Goal: Task Accomplishment & Management: Complete application form

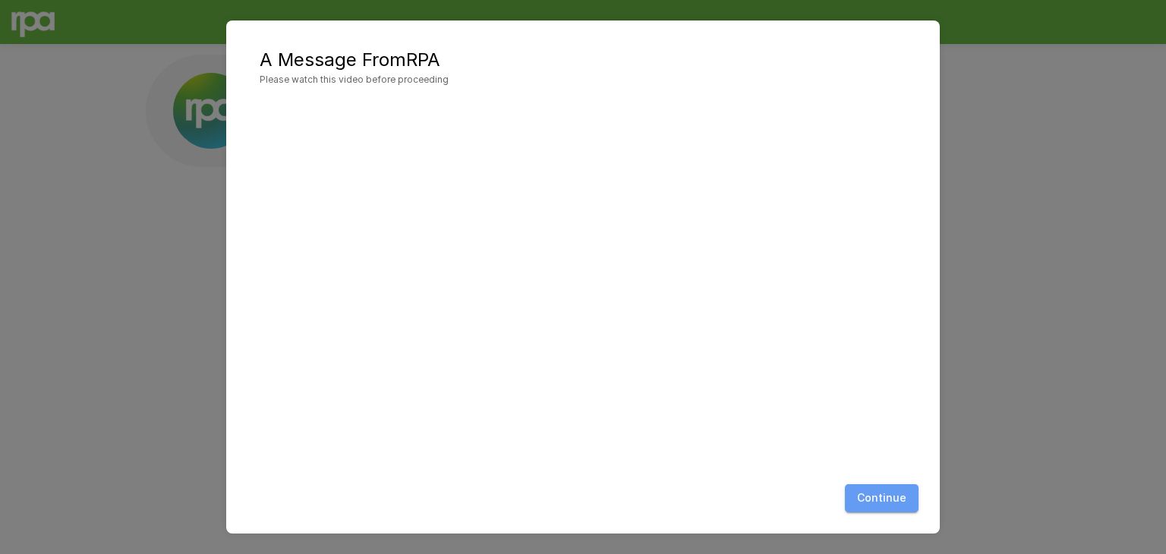
click at [888, 503] on button "Continue" at bounding box center [882, 498] width 74 height 28
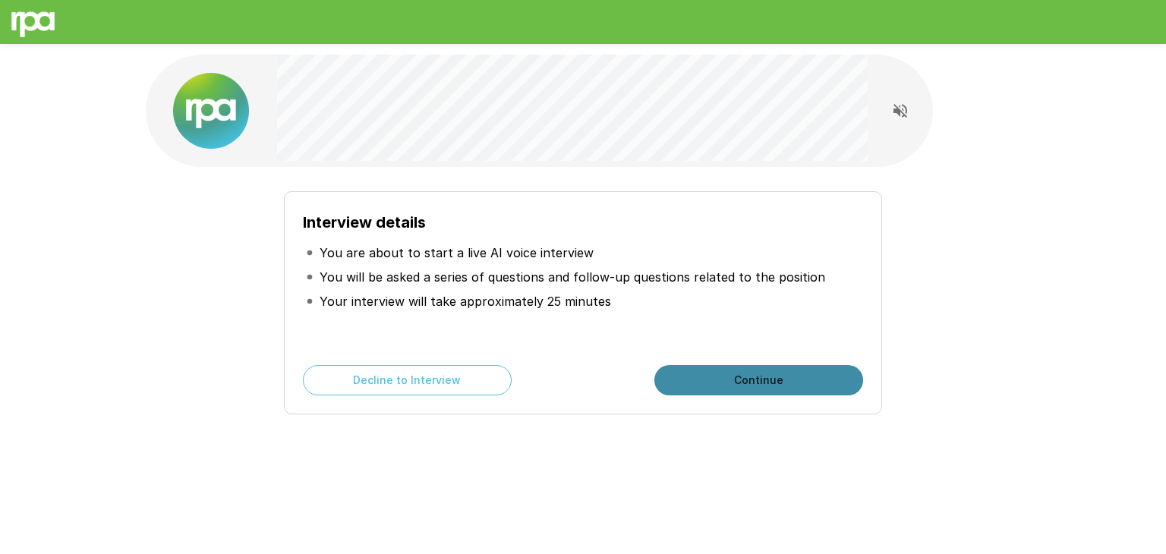
click at [756, 379] on button "Continue" at bounding box center [758, 380] width 209 height 30
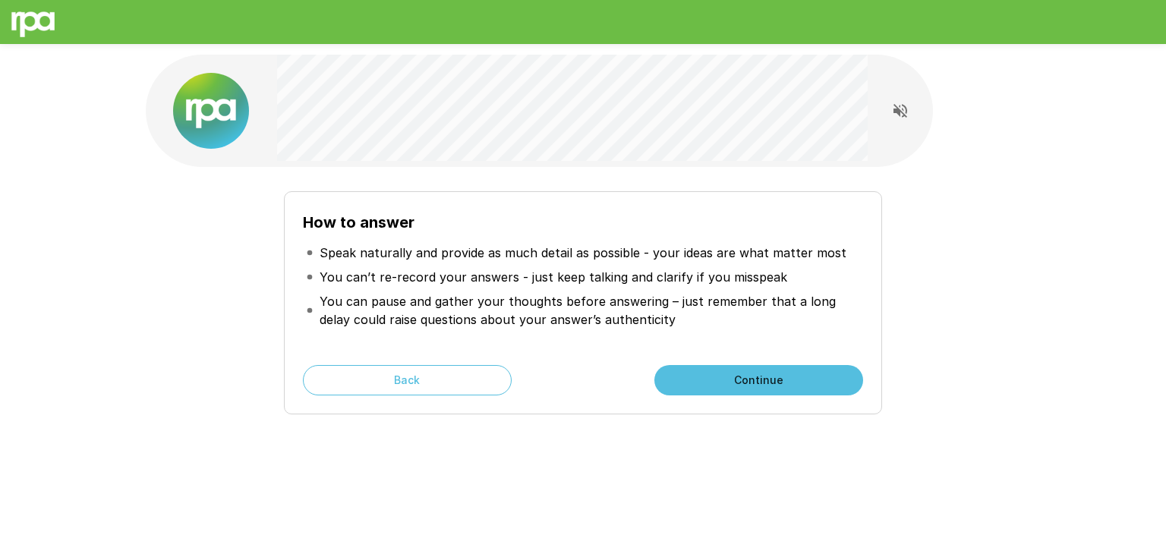
click at [747, 383] on button "Continue" at bounding box center [758, 380] width 209 height 30
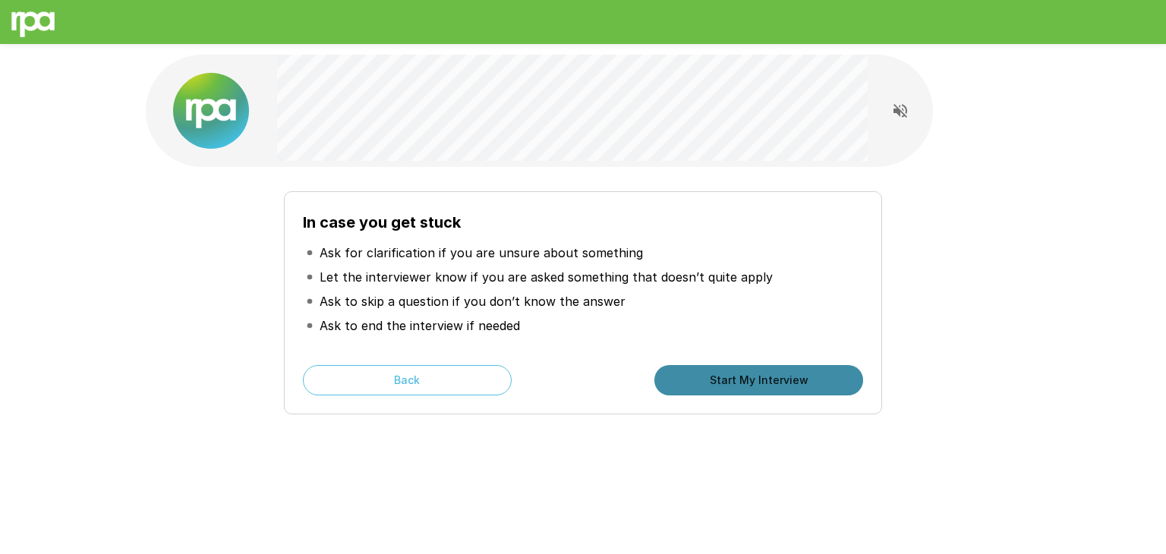
click at [754, 379] on button "Start My Interview" at bounding box center [758, 380] width 209 height 30
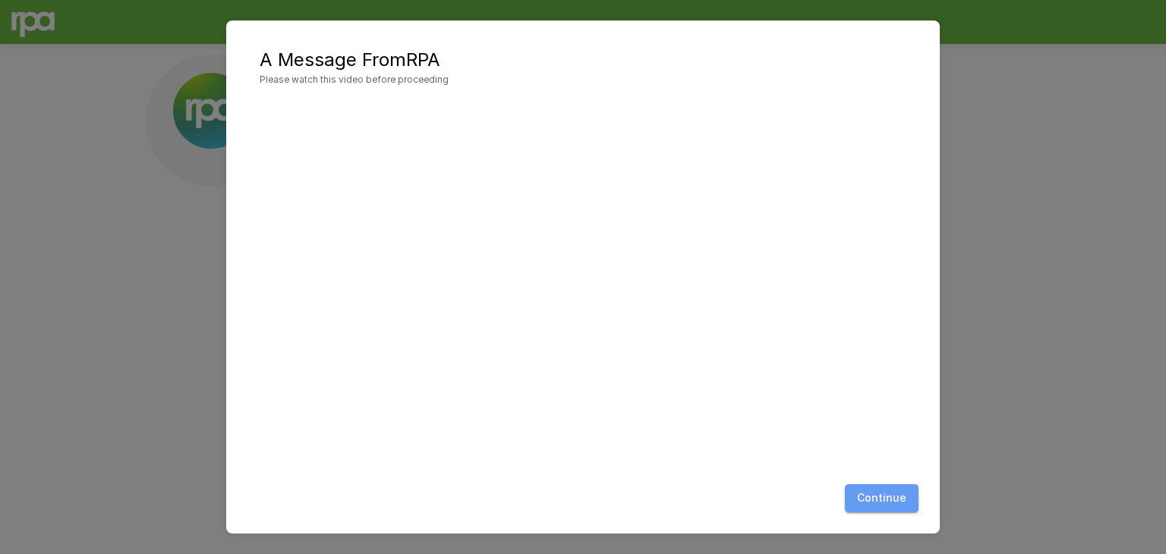
click at [874, 493] on button "Continue" at bounding box center [882, 498] width 74 height 28
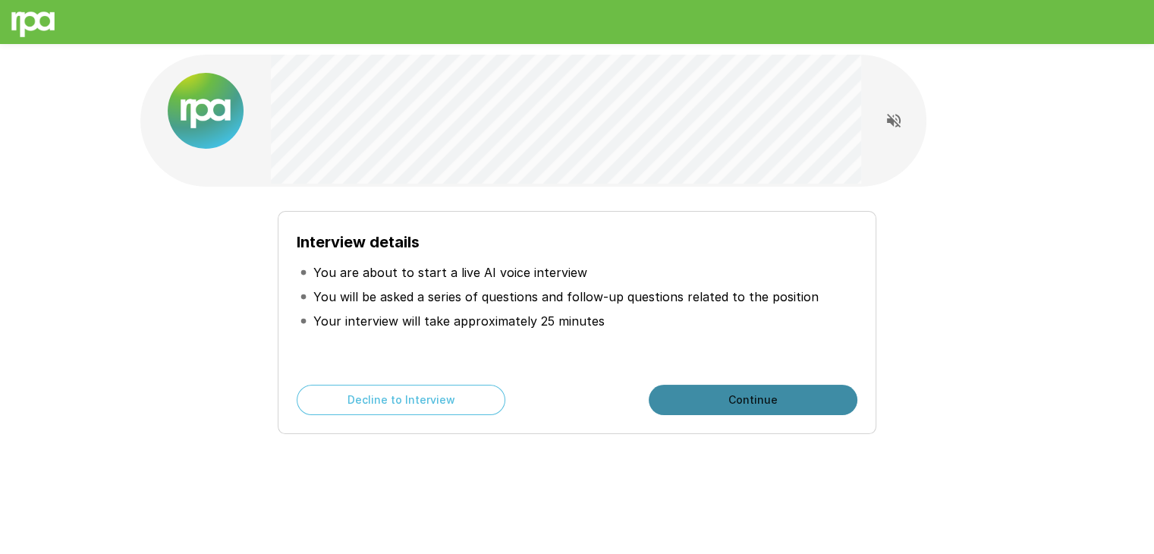
click at [726, 401] on button "Continue" at bounding box center [753, 400] width 209 height 30
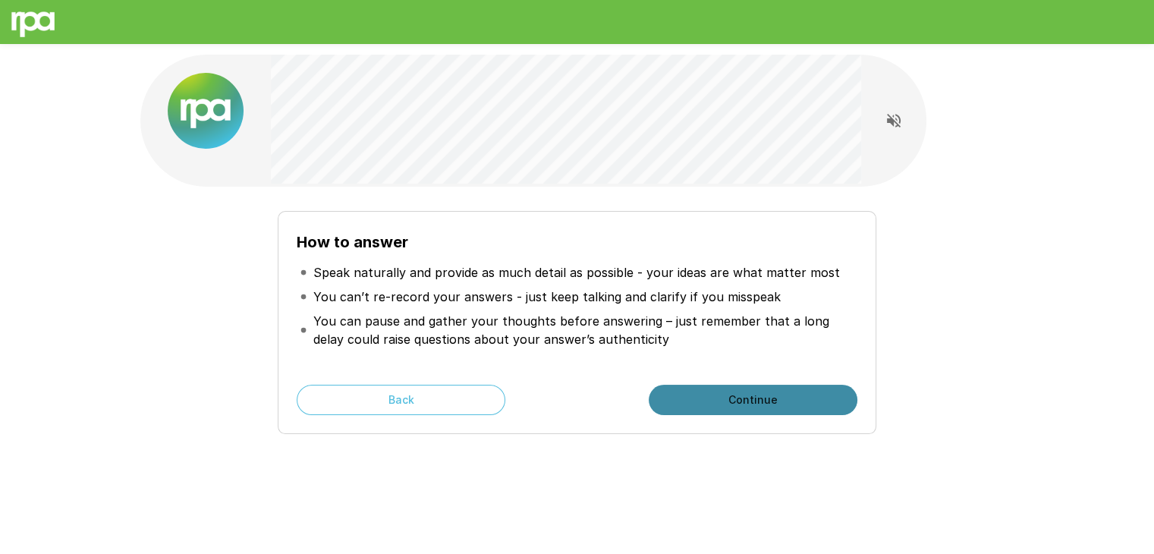
click at [726, 401] on button "Continue" at bounding box center [753, 400] width 209 height 30
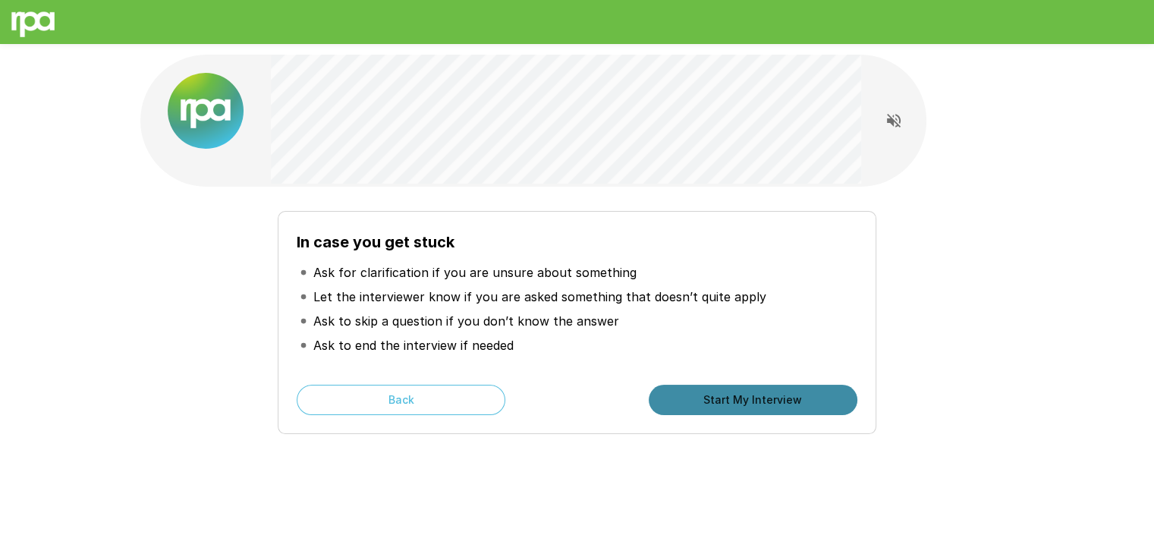
click at [726, 401] on button "Start My Interview" at bounding box center [753, 400] width 209 height 30
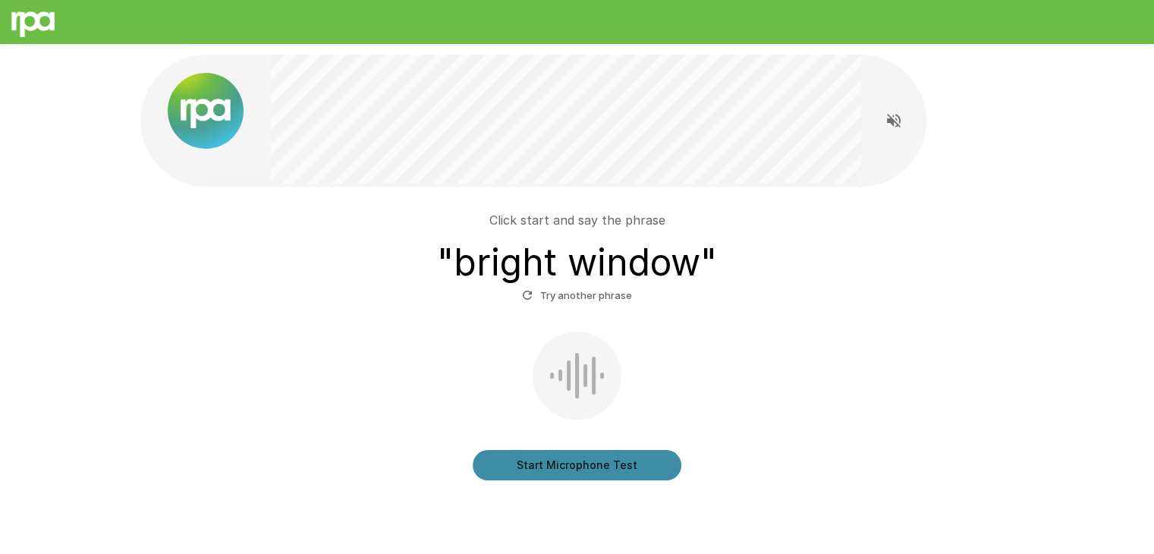
click at [578, 454] on button "Start Microphone Test" at bounding box center [577, 465] width 209 height 30
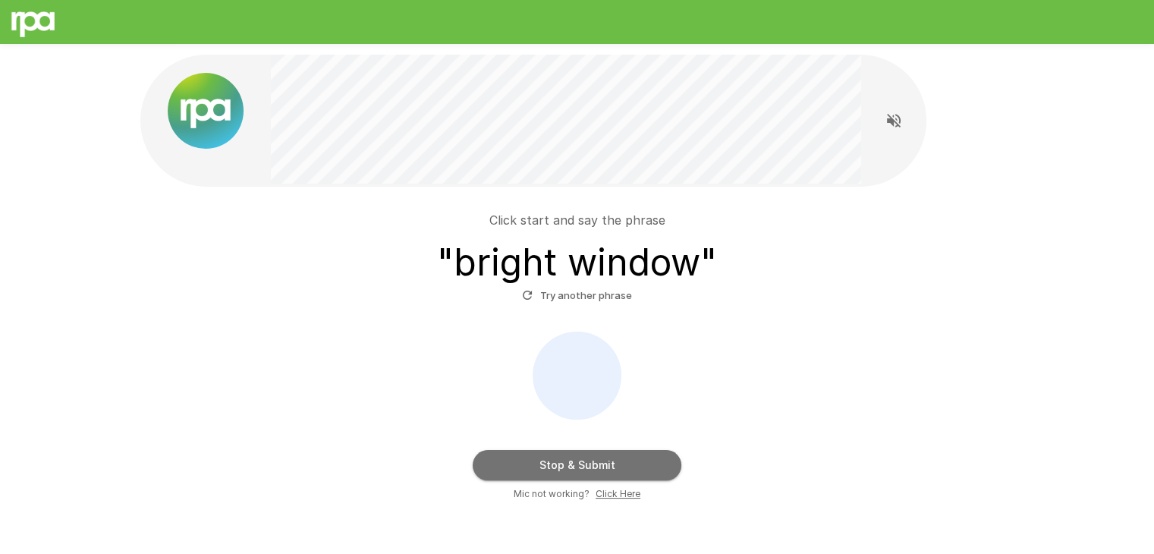
click at [578, 454] on button "Stop & Submit" at bounding box center [577, 465] width 209 height 30
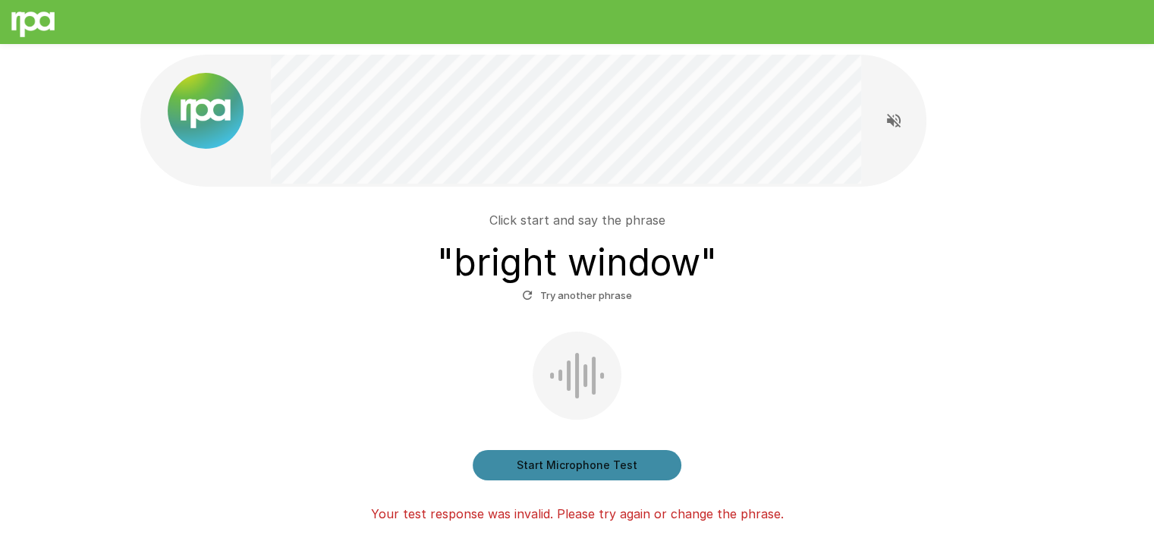
click at [578, 454] on button "Start Microphone Test" at bounding box center [577, 465] width 209 height 30
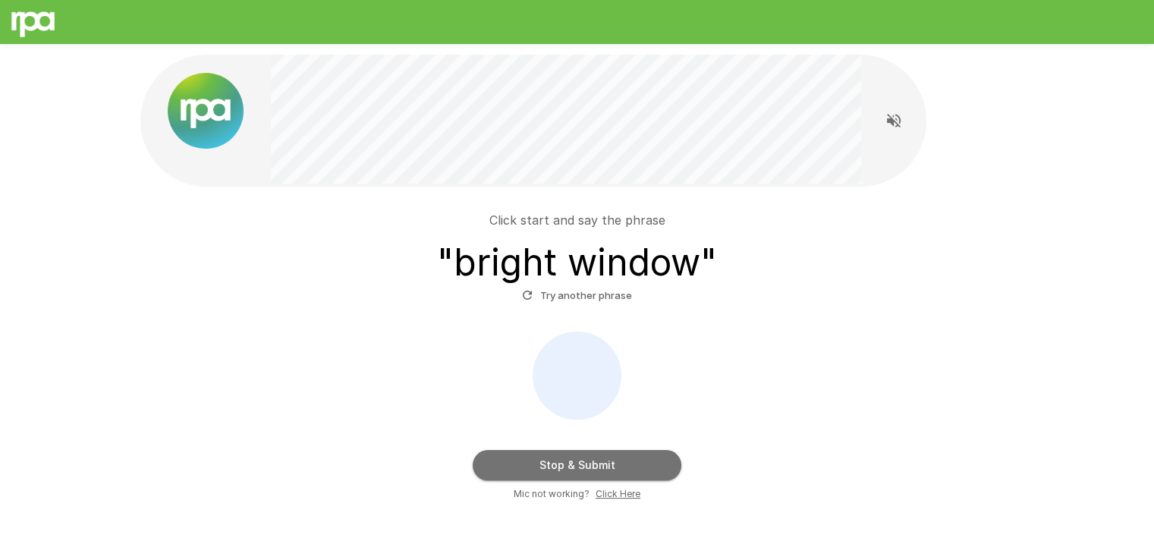
click at [581, 463] on button "Stop & Submit" at bounding box center [577, 465] width 209 height 30
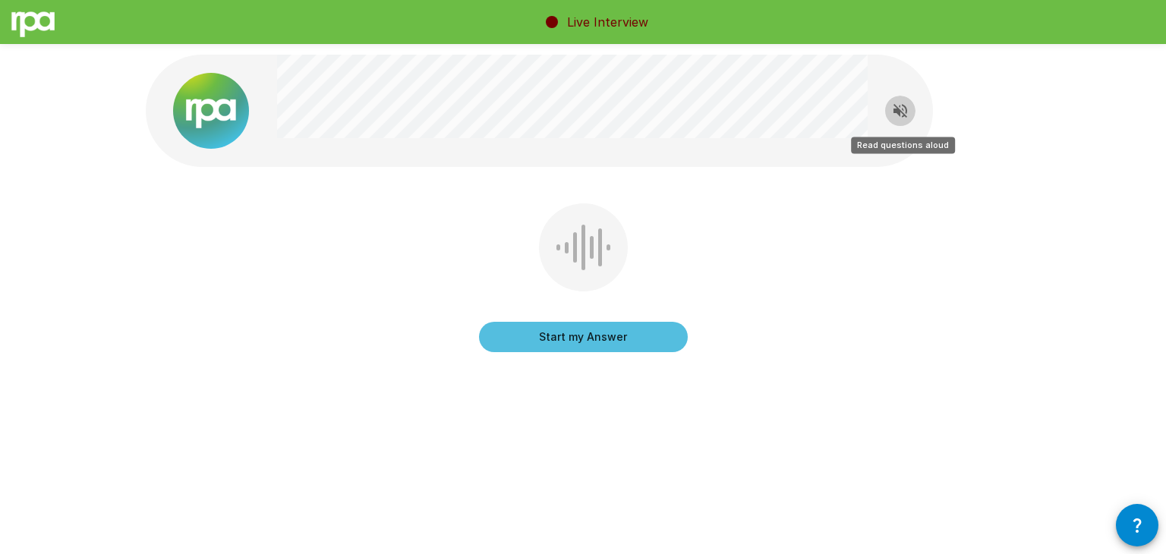
click at [902, 106] on icon "Read questions aloud" at bounding box center [900, 111] width 18 height 18
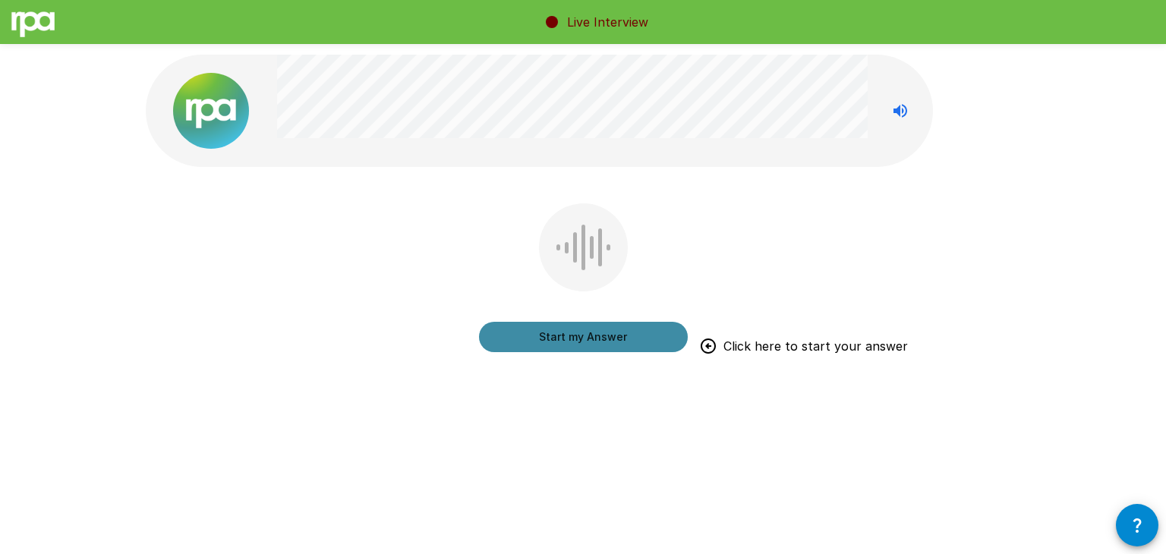
click at [575, 336] on button "Start my Answer" at bounding box center [583, 337] width 209 height 30
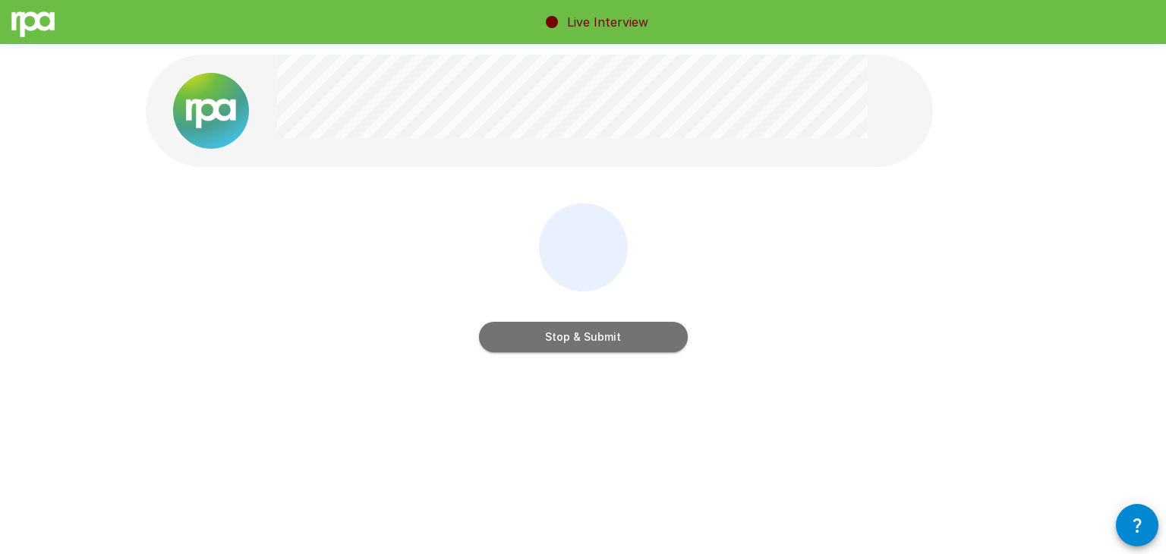
click at [575, 336] on button "Stop & Submit" at bounding box center [583, 337] width 209 height 30
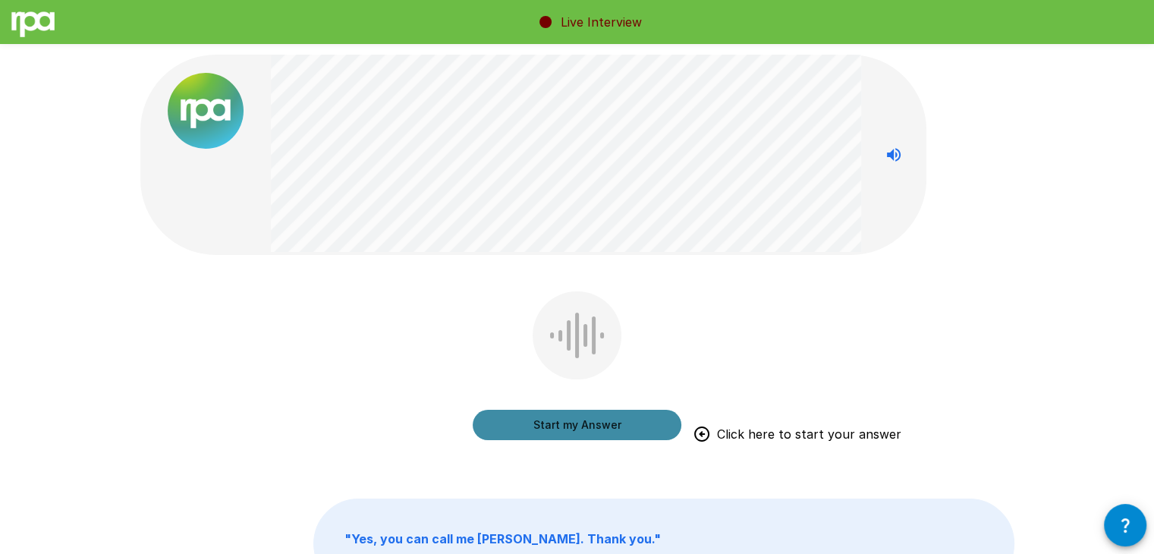
click at [559, 423] on button "Start my Answer" at bounding box center [577, 425] width 209 height 30
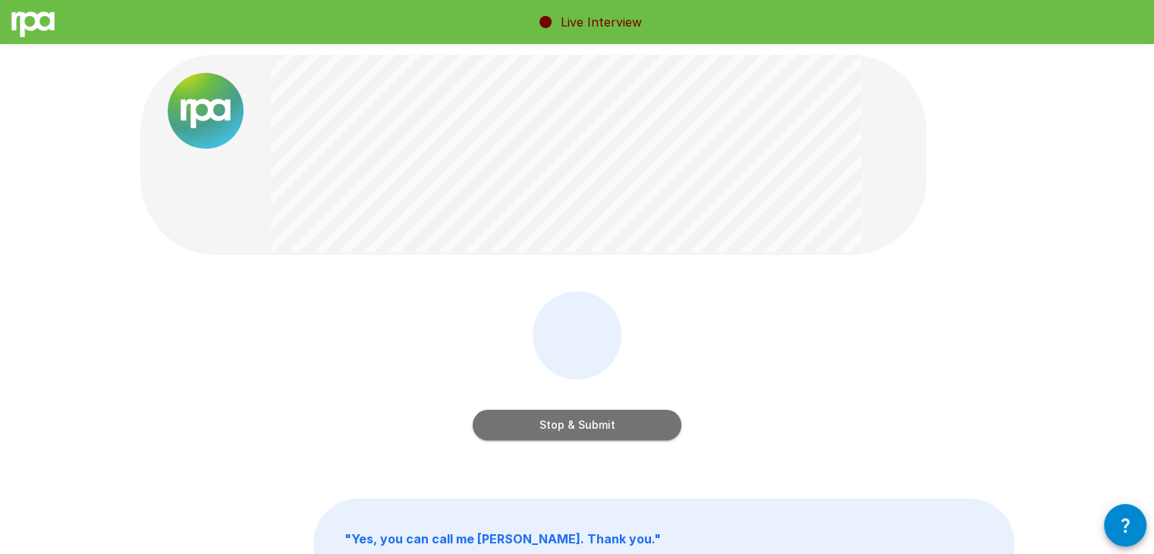
click at [559, 423] on button "Stop & Submit" at bounding box center [577, 425] width 209 height 30
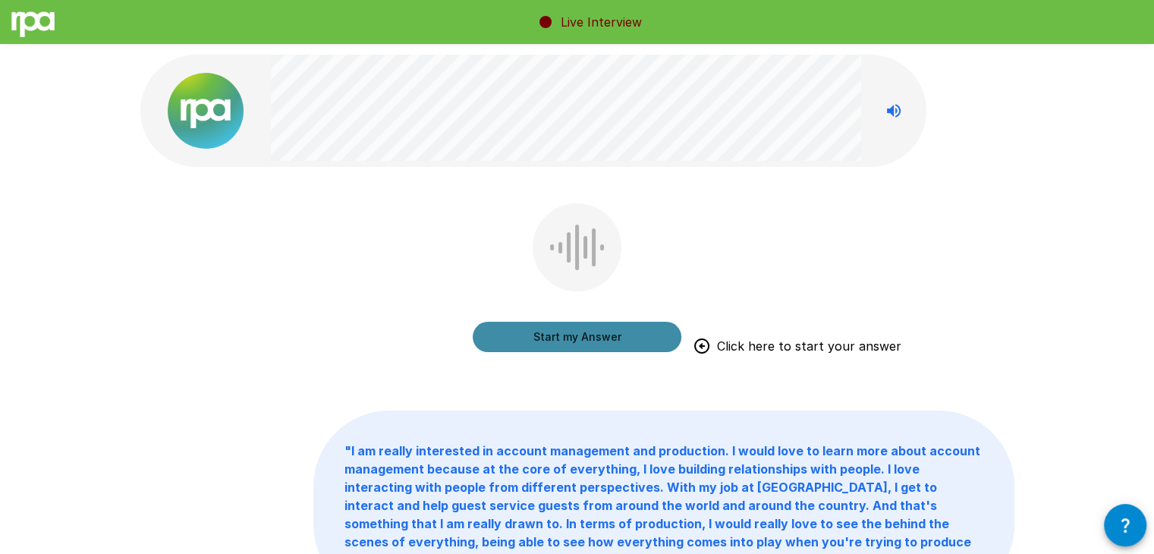
click at [576, 335] on button "Start my Answer" at bounding box center [577, 337] width 209 height 30
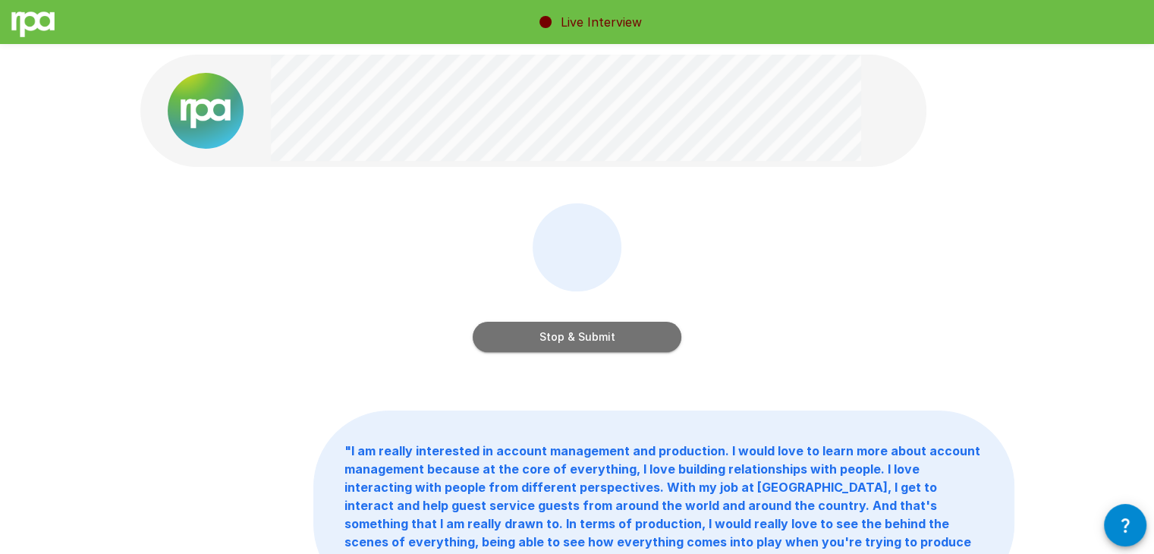
click at [576, 335] on button "Stop & Submit" at bounding box center [577, 337] width 209 height 30
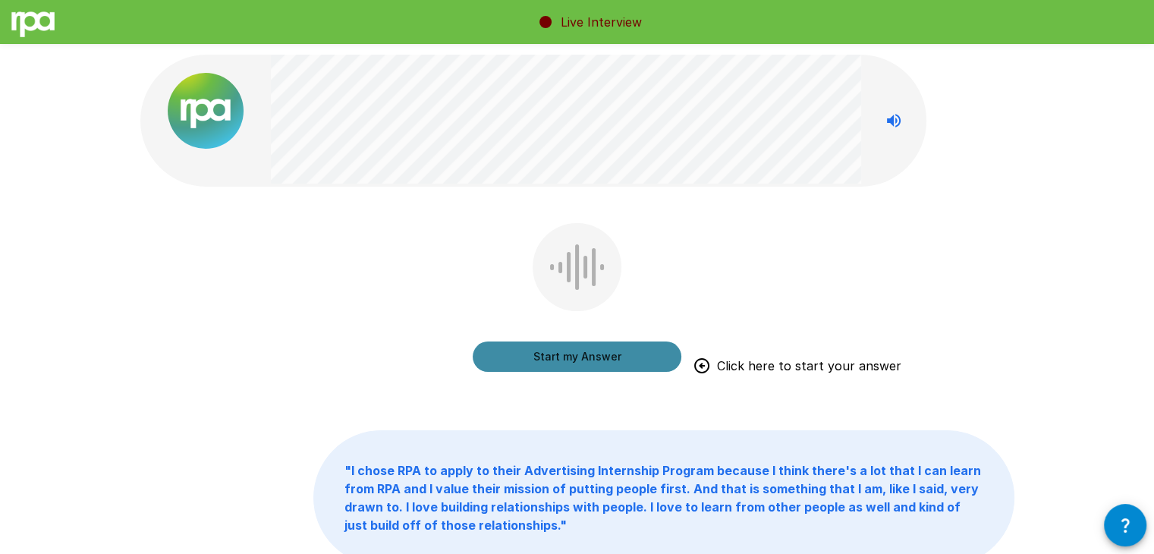
click at [559, 354] on button "Start my Answer" at bounding box center [577, 357] width 209 height 30
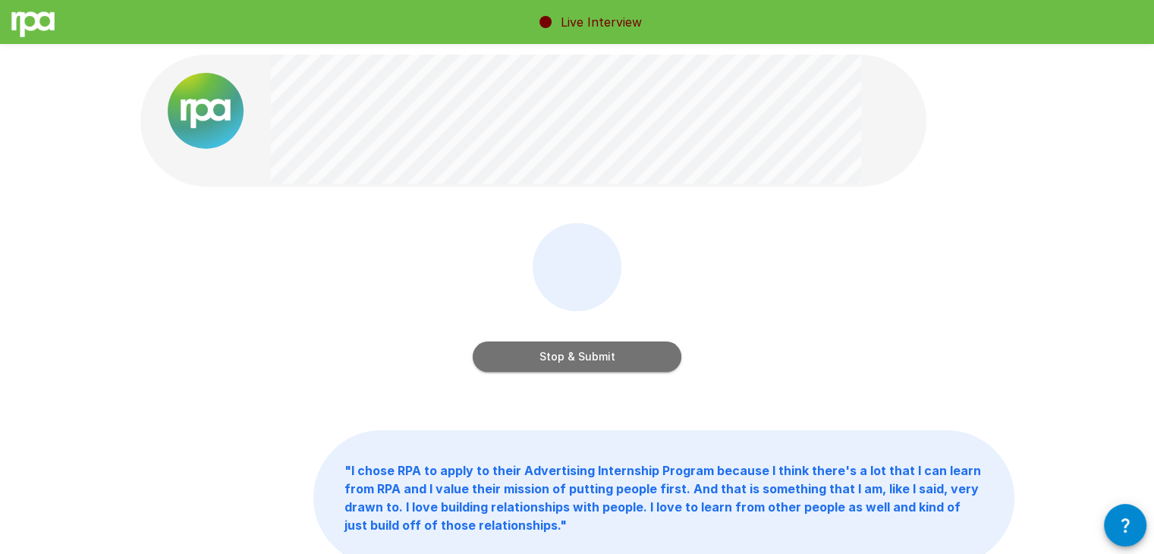
click at [559, 354] on button "Stop & Submit" at bounding box center [577, 357] width 209 height 30
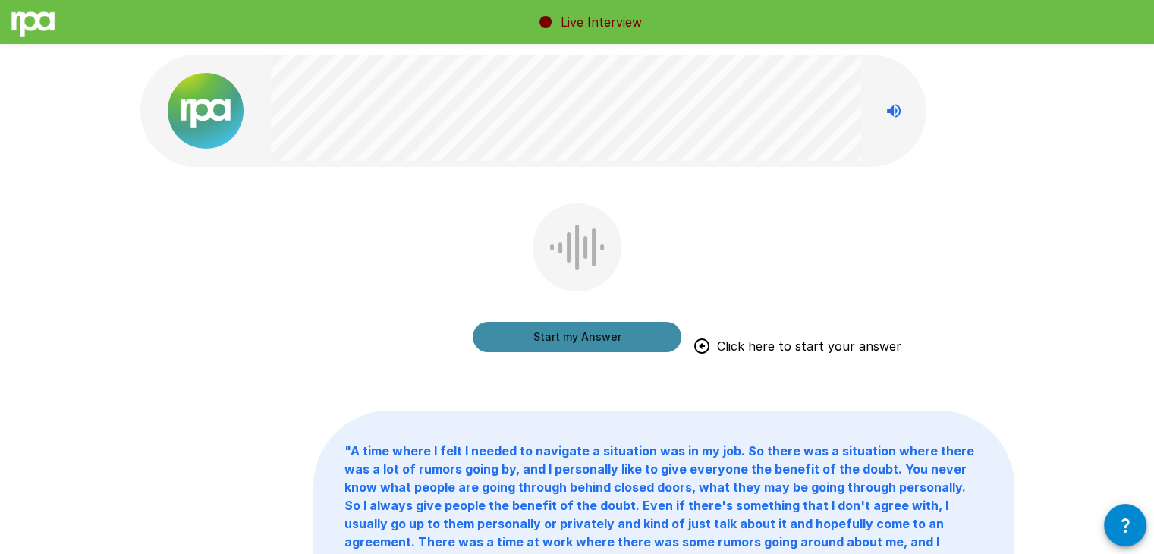
click at [592, 336] on button "Start my Answer" at bounding box center [577, 337] width 209 height 30
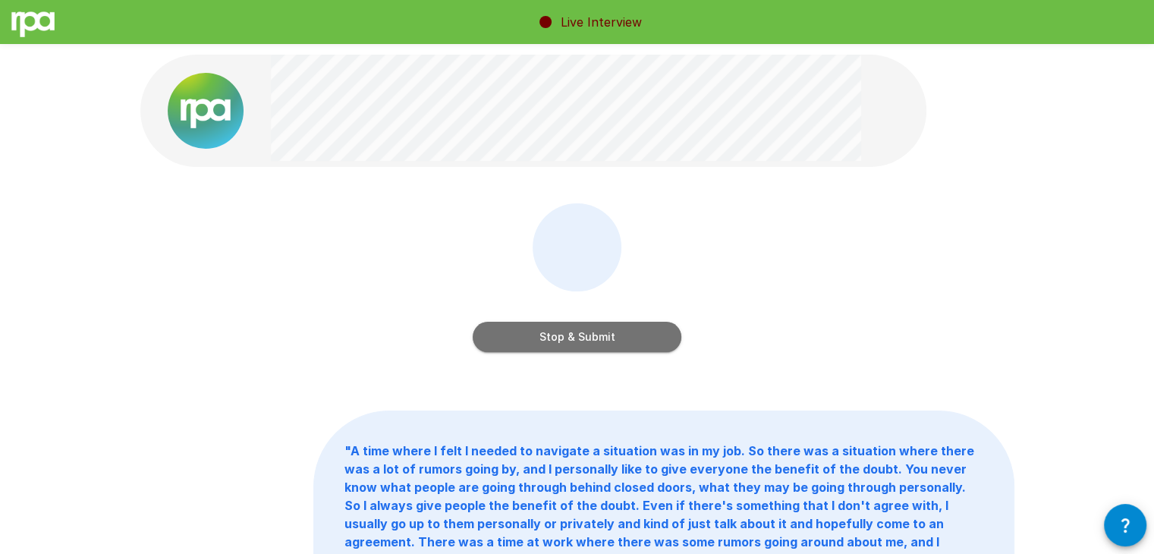
click at [592, 336] on button "Stop & Submit" at bounding box center [577, 337] width 209 height 30
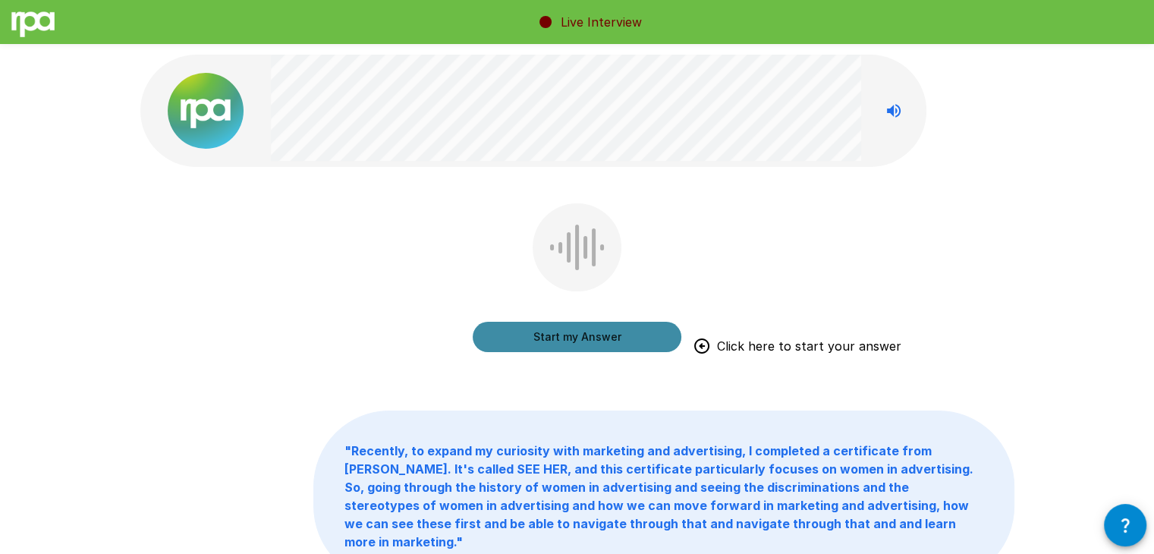
click at [592, 336] on button "Start my Answer" at bounding box center [577, 337] width 209 height 30
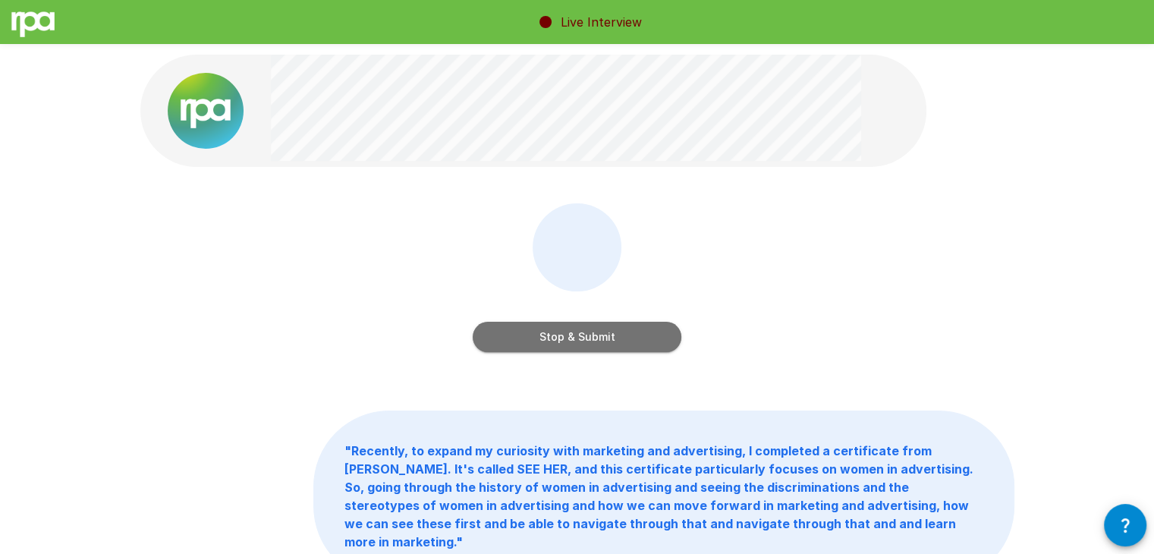
click at [592, 336] on button "Stop & Submit" at bounding box center [577, 337] width 209 height 30
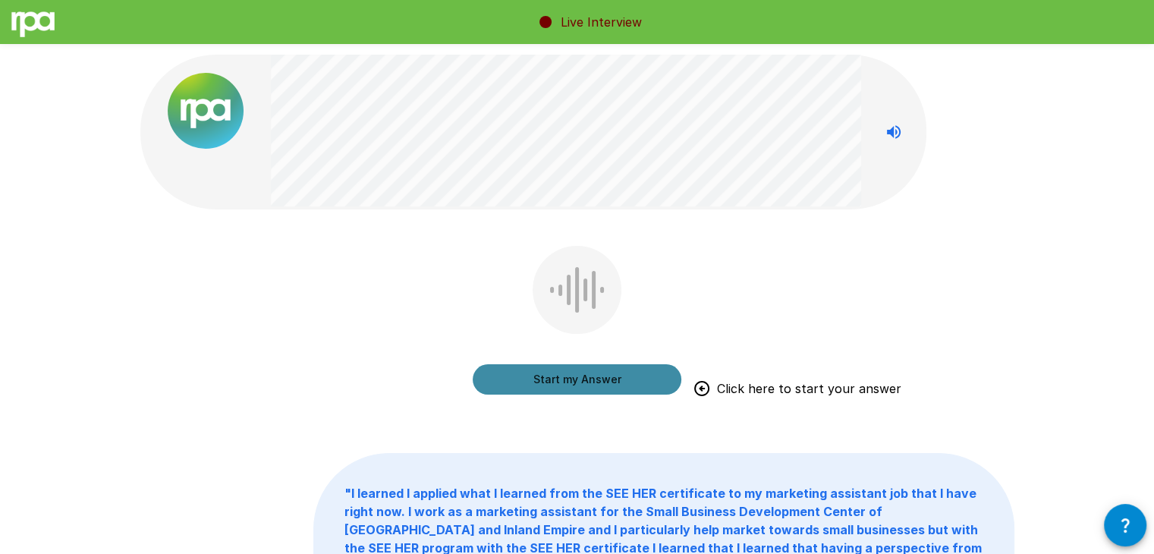
click at [575, 383] on button "Start my Answer" at bounding box center [577, 379] width 209 height 30
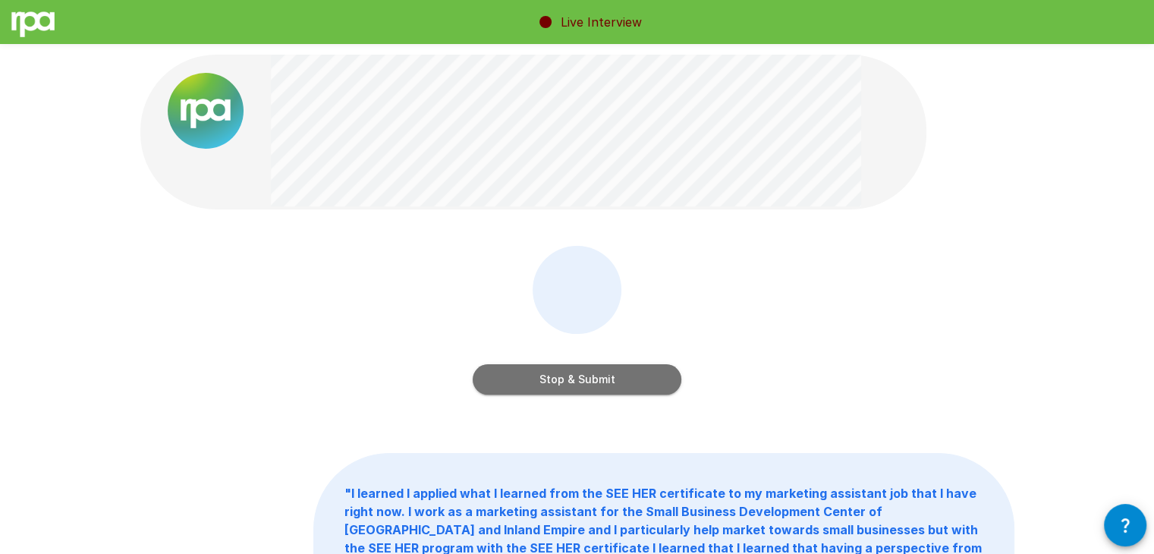
click at [575, 383] on button "Stop & Submit" at bounding box center [577, 379] width 209 height 30
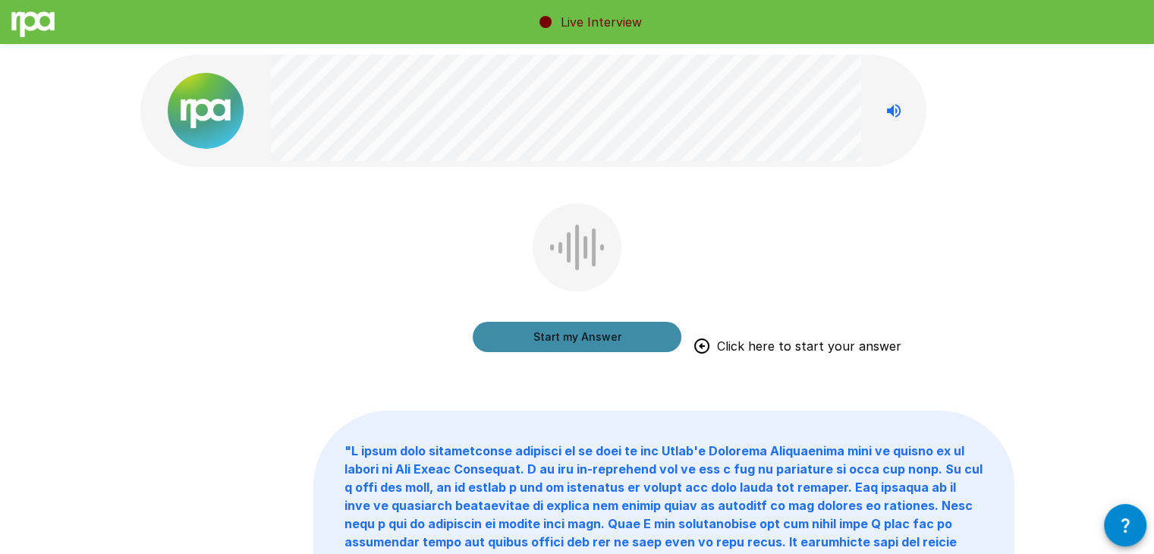
click at [577, 336] on button "Start my Answer" at bounding box center [577, 337] width 209 height 30
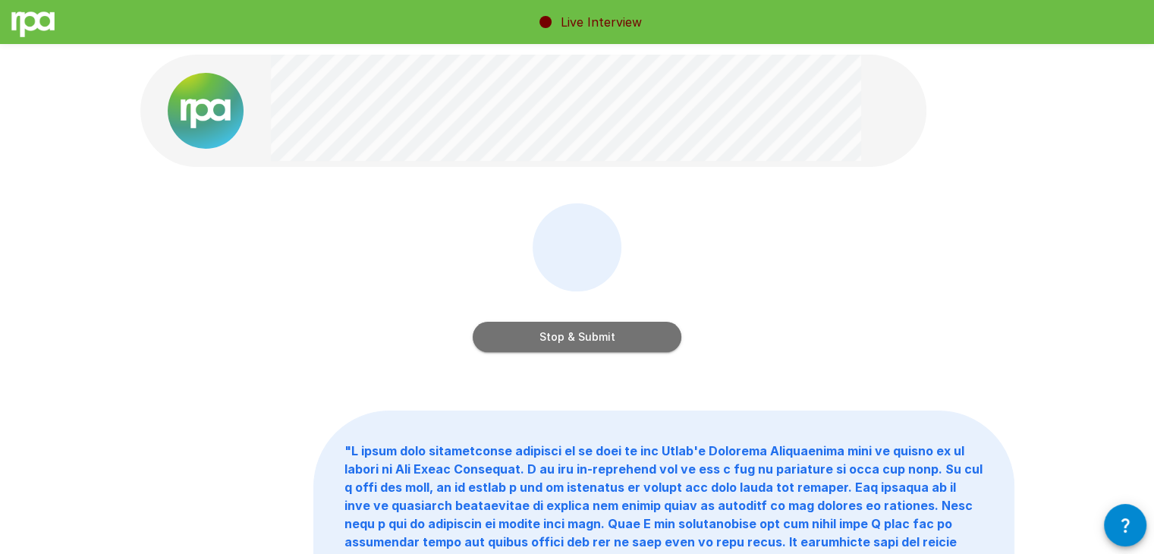
click at [577, 336] on button "Stop & Submit" at bounding box center [577, 337] width 209 height 30
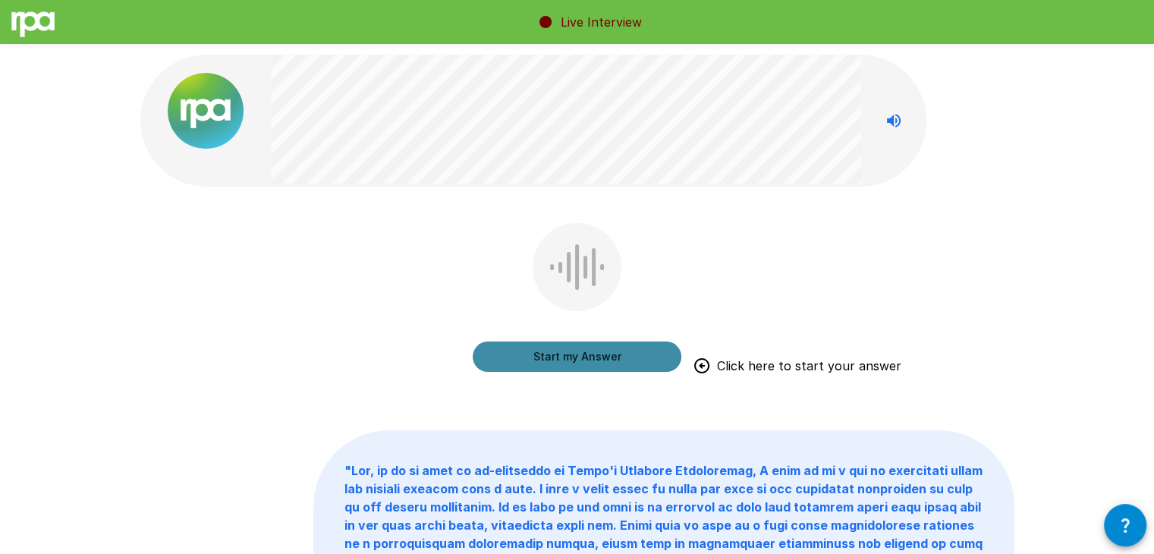
click at [579, 362] on button "Start my Answer" at bounding box center [577, 357] width 209 height 30
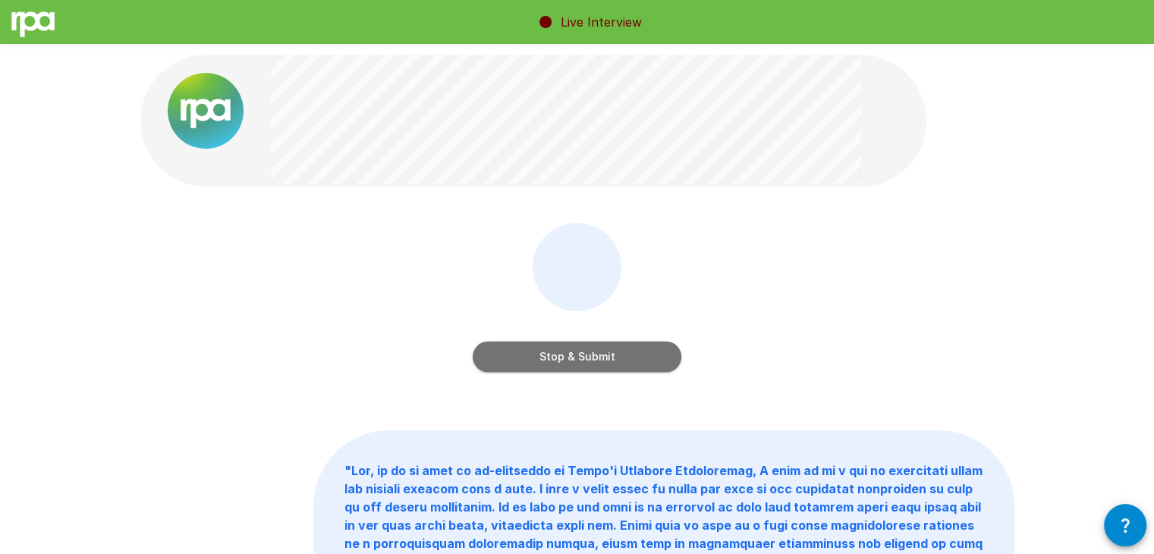
click at [579, 362] on button "Stop & Submit" at bounding box center [577, 357] width 209 height 30
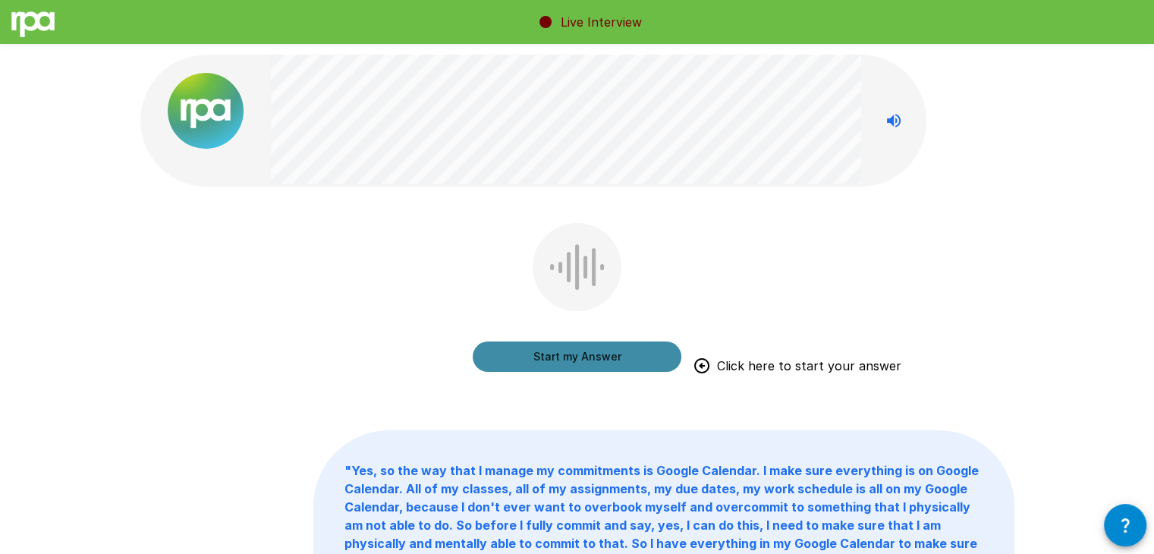
click at [579, 362] on button "Start my Answer" at bounding box center [577, 357] width 209 height 30
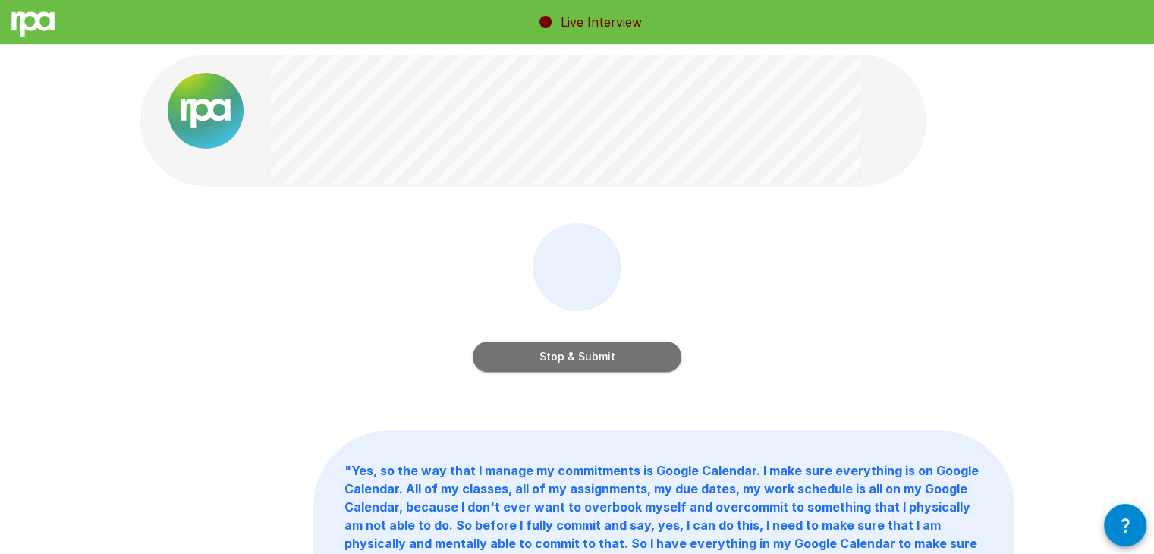
click at [579, 362] on button "Stop & Submit" at bounding box center [577, 357] width 209 height 30
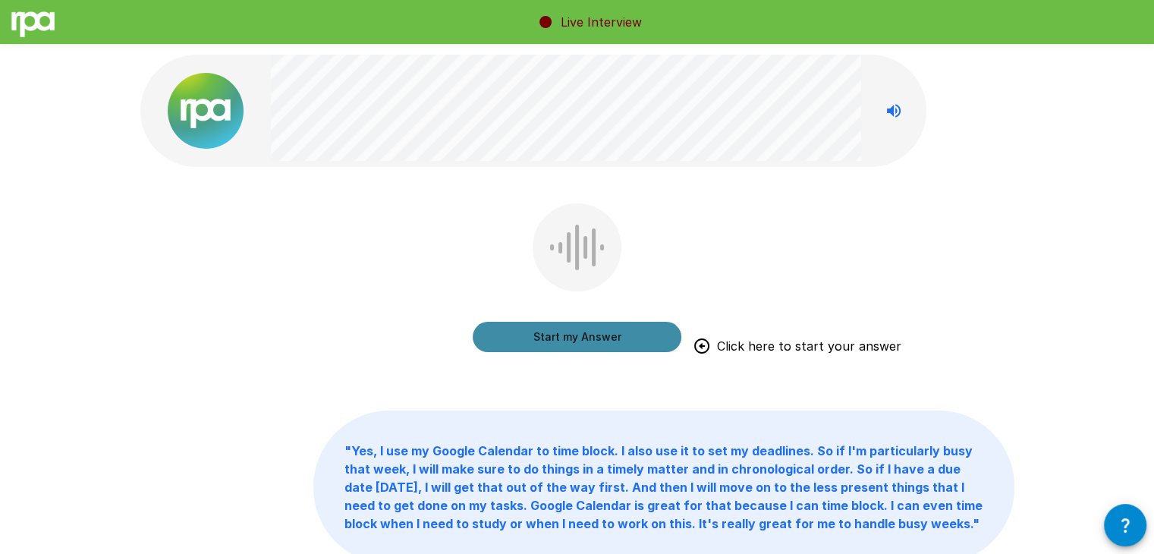
click at [611, 342] on button "Start my Answer" at bounding box center [577, 337] width 209 height 30
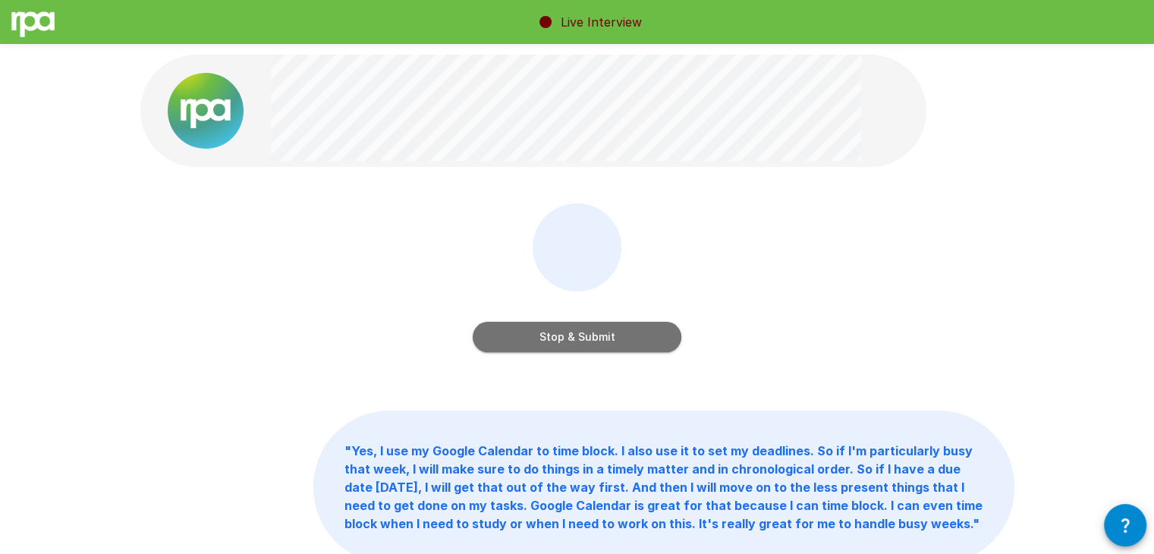
click at [611, 342] on button "Stop & Submit" at bounding box center [577, 337] width 209 height 30
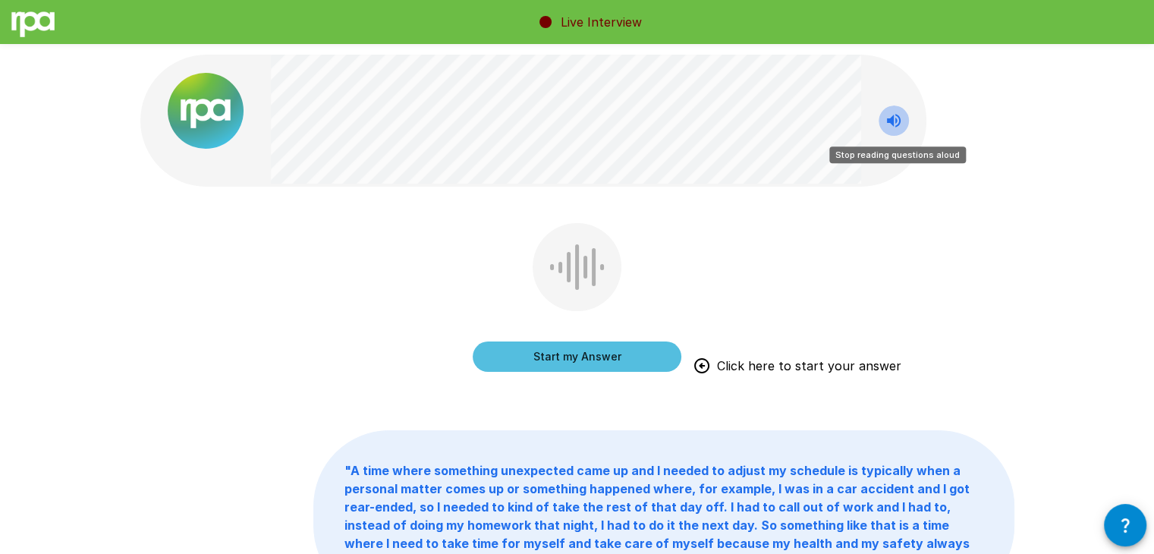
click at [902, 119] on icon "Stop reading questions aloud" at bounding box center [894, 121] width 18 height 18
click at [902, 119] on icon "Read questions aloud" at bounding box center [894, 121] width 18 height 18
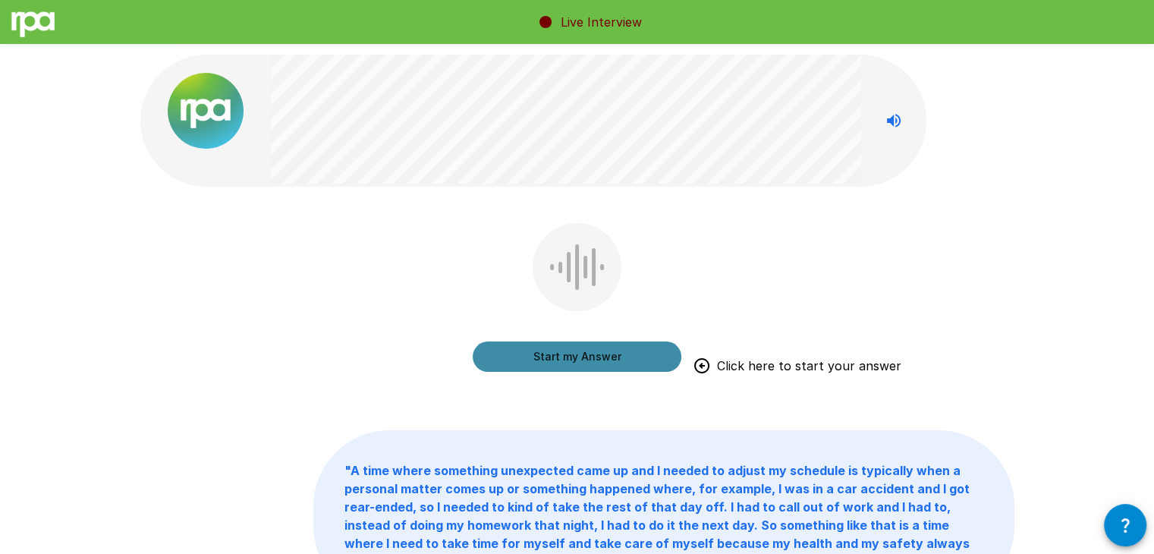
click at [587, 357] on button "Start my Answer" at bounding box center [577, 357] width 209 height 30
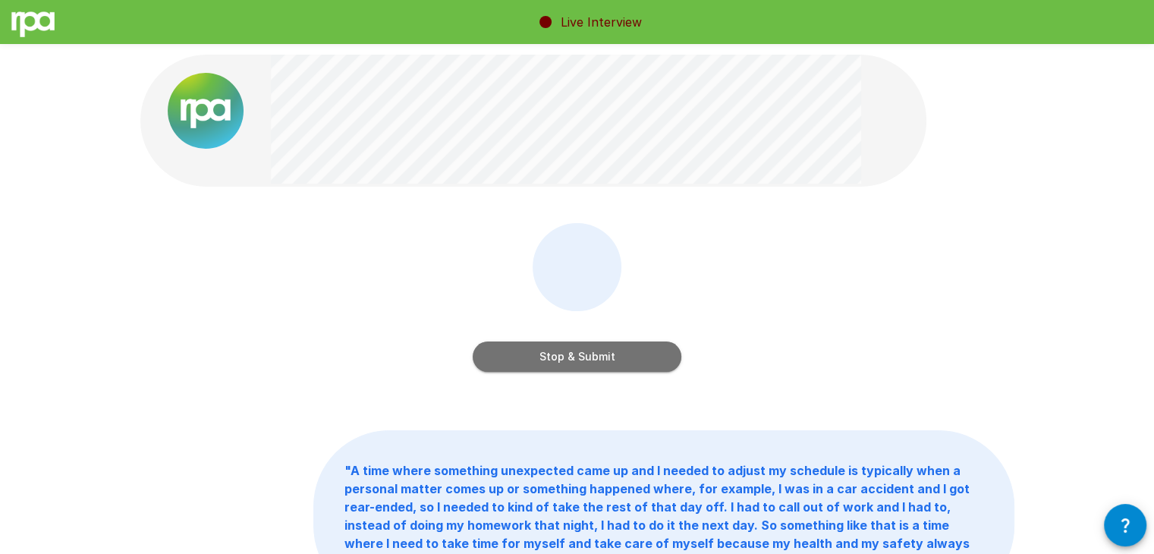
click at [587, 357] on button "Stop & Submit" at bounding box center [577, 357] width 209 height 30
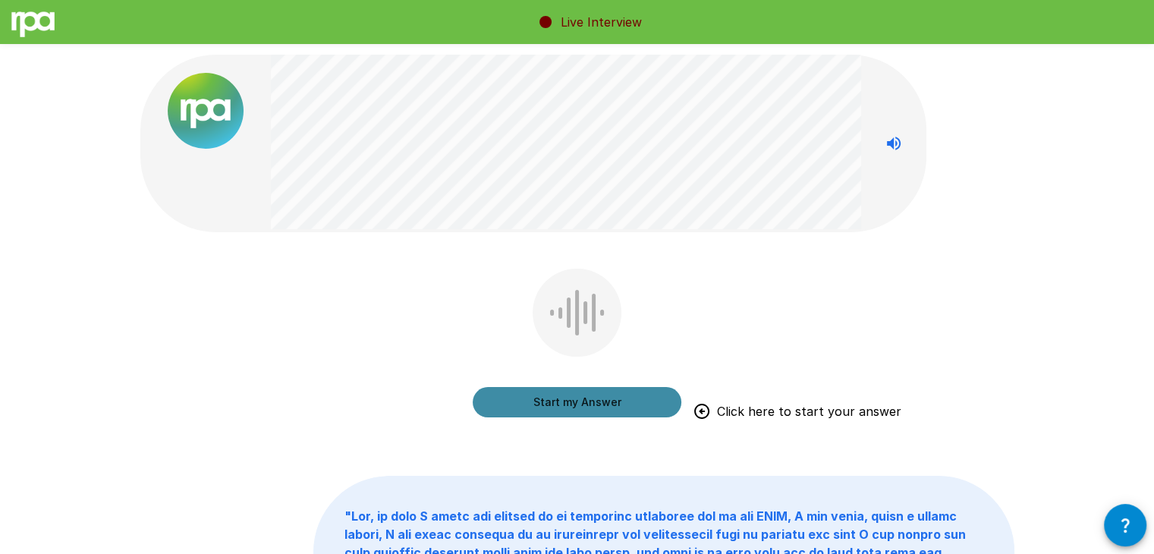
click at [583, 397] on button "Start my Answer" at bounding box center [577, 402] width 209 height 30
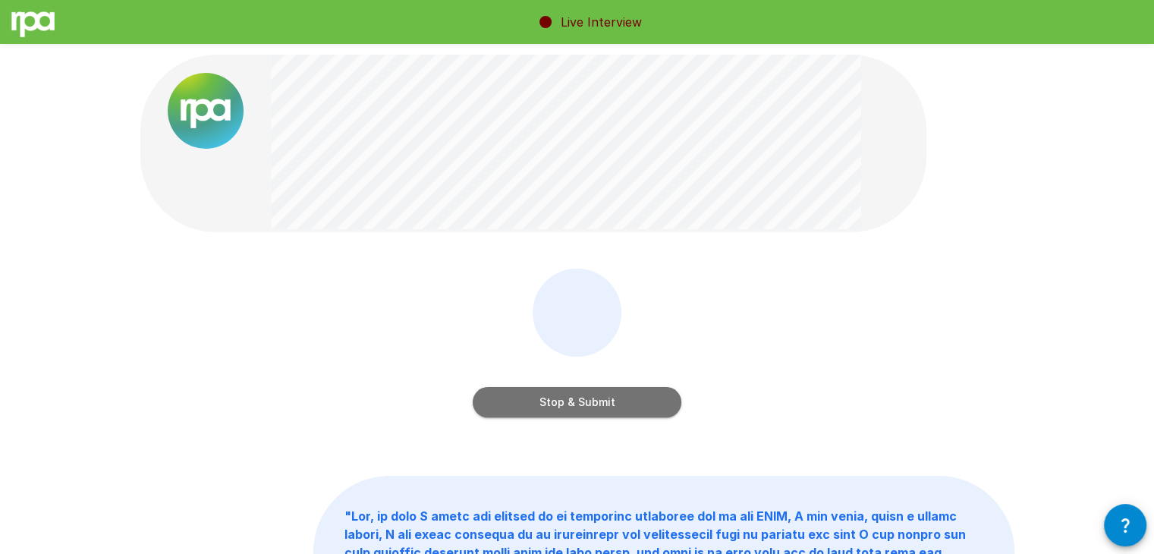
click at [583, 397] on button "Stop & Submit" at bounding box center [577, 402] width 209 height 30
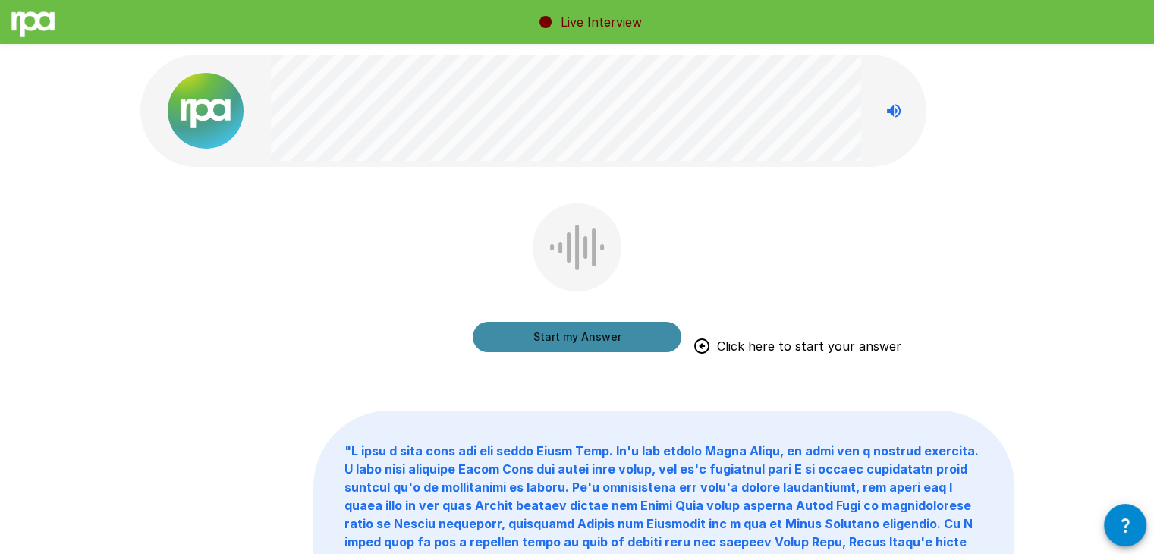
click at [613, 331] on button "Start my Answer" at bounding box center [577, 337] width 209 height 30
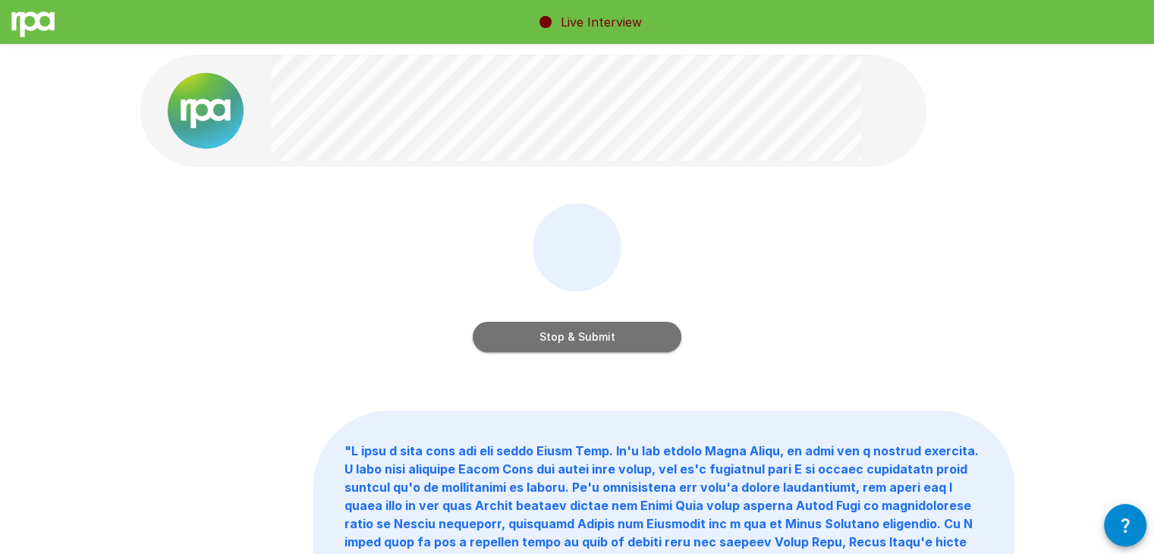
click at [613, 331] on button "Stop & Submit" at bounding box center [577, 337] width 209 height 30
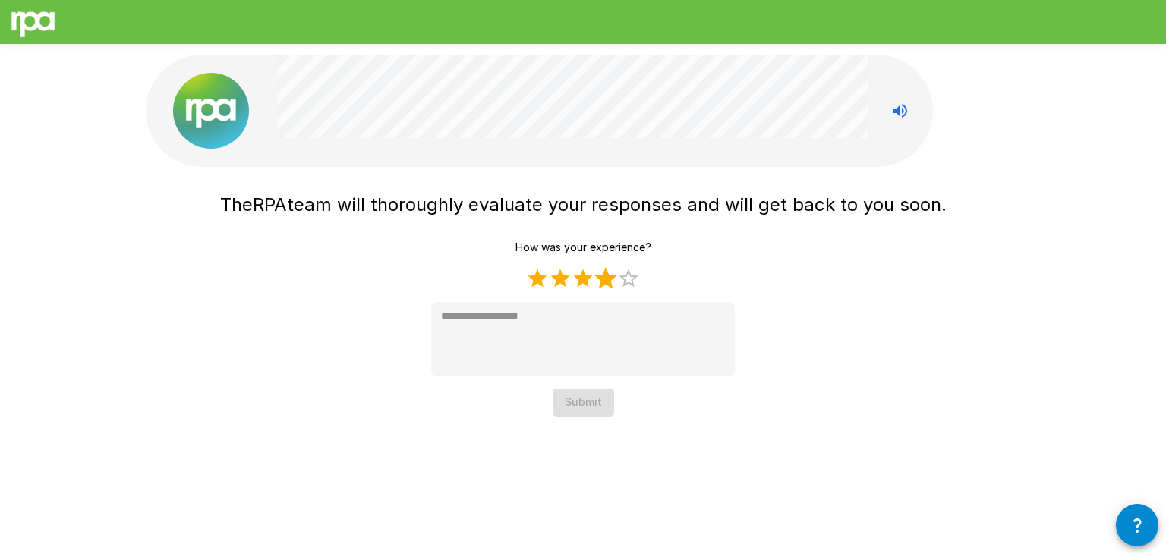
click at [604, 271] on label "4 Stars" at bounding box center [605, 278] width 23 height 23
type textarea "*"
click at [583, 398] on button "Submit" at bounding box center [582, 403] width 61 height 28
